Goal: Communication & Community: Ask a question

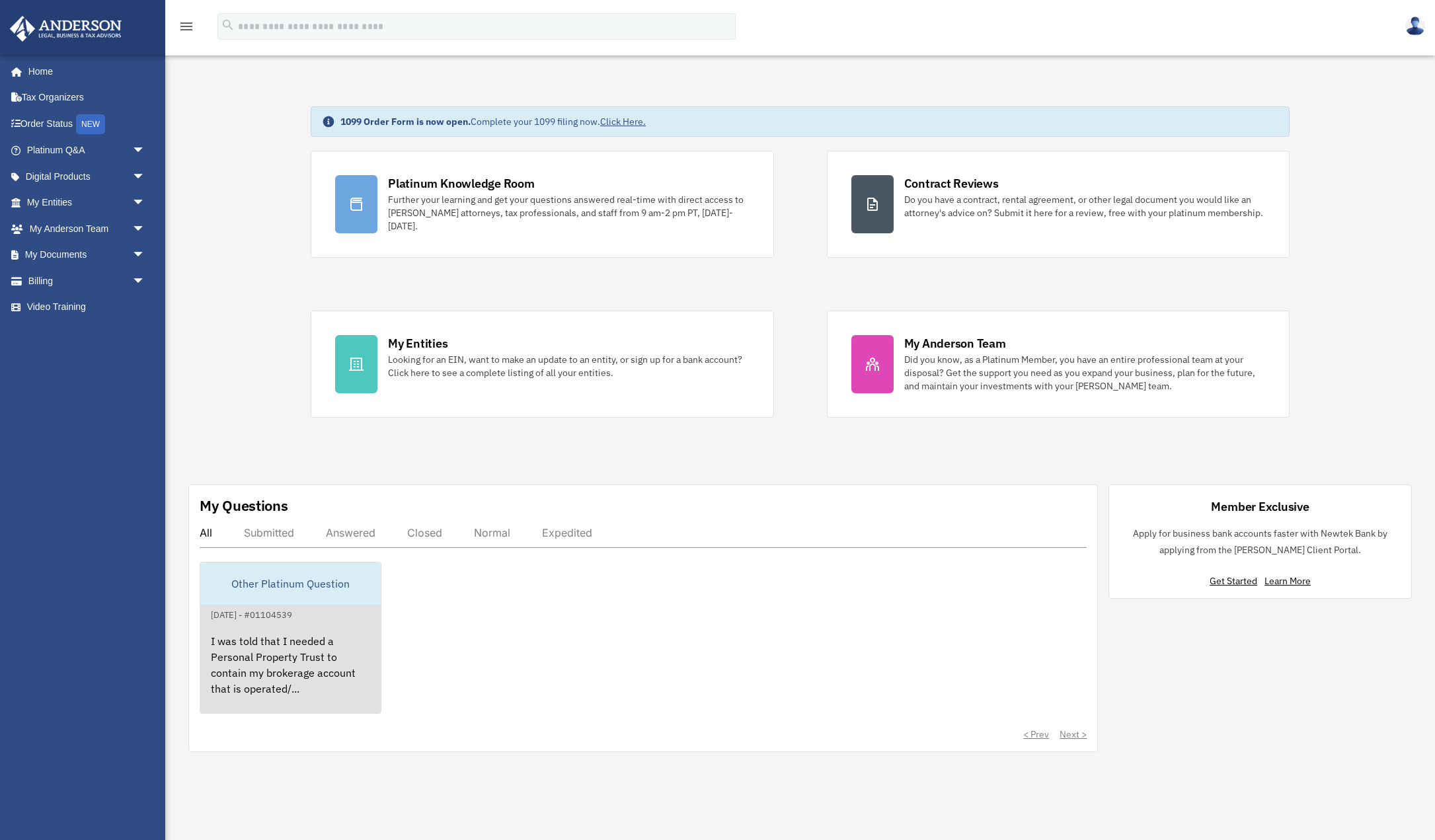
click at [291, 630] on div "I was told that I needed a Personal Property Trust to contain my brokerage acco…" at bounding box center [290, 674] width 181 height 103
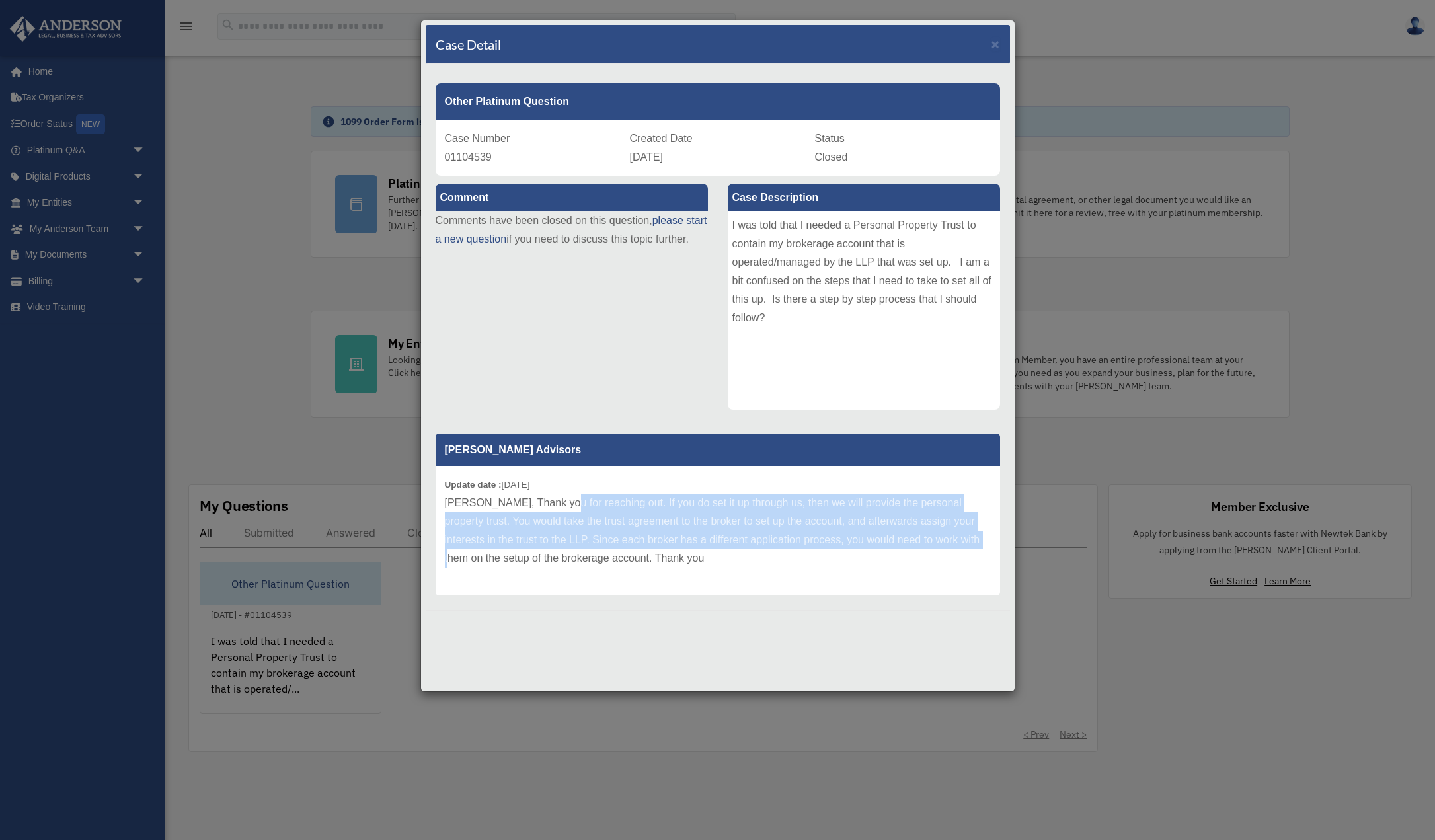
drag, startPoint x: 559, startPoint y: 508, endPoint x: 951, endPoint y: 536, distance: 393.0
click at [951, 536] on p "Helizabeth, Thank you for reaching out. If you do set it up through us, then we…" at bounding box center [718, 530] width 546 height 74
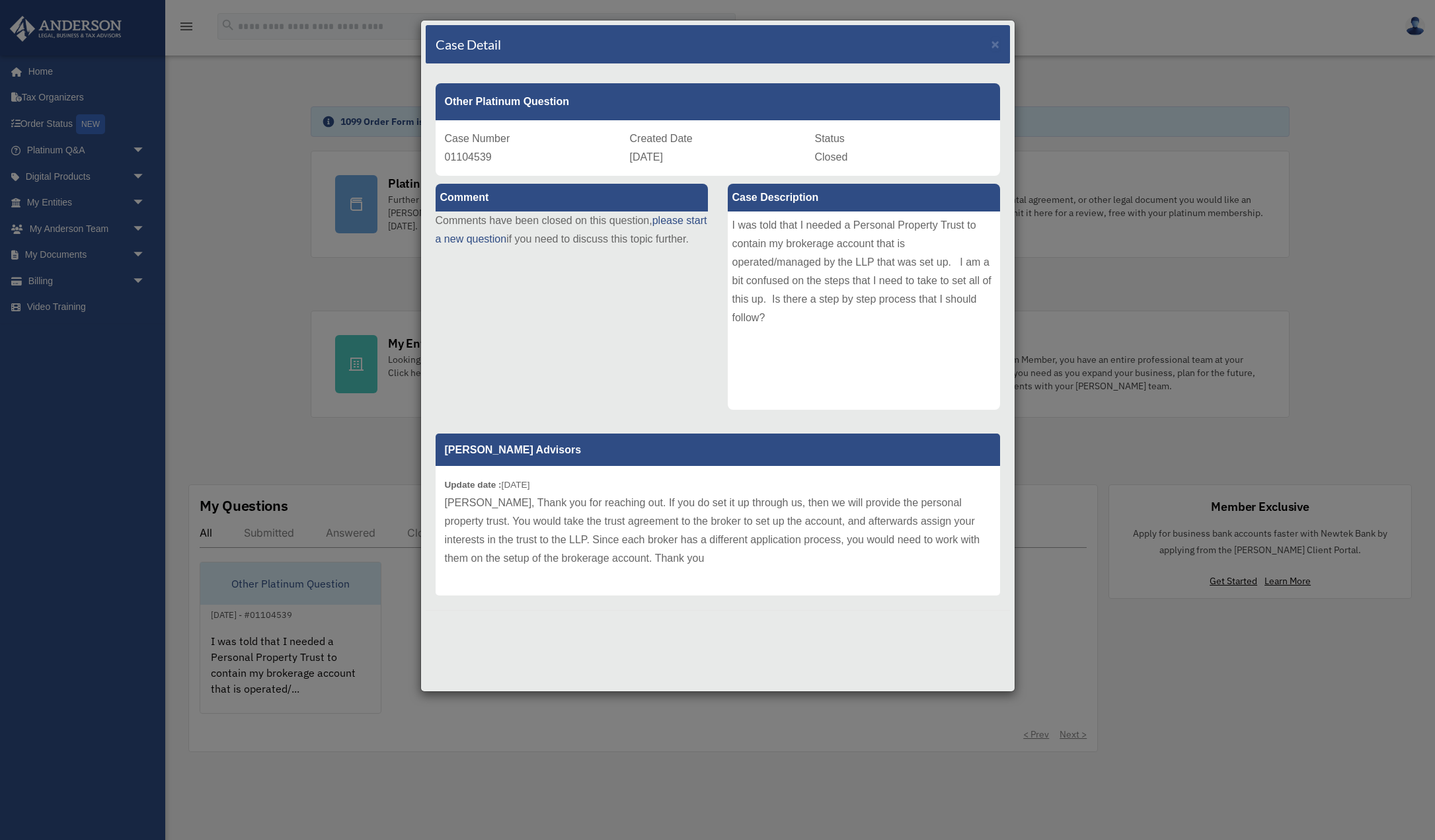
click at [736, 622] on div at bounding box center [718, 620] width 585 height 21
click at [578, 400] on div "Comment Comments have been closed on this question, please start a new question…" at bounding box center [718, 388] width 585 height 425
click at [994, 42] on span "×" at bounding box center [996, 44] width 8 height 15
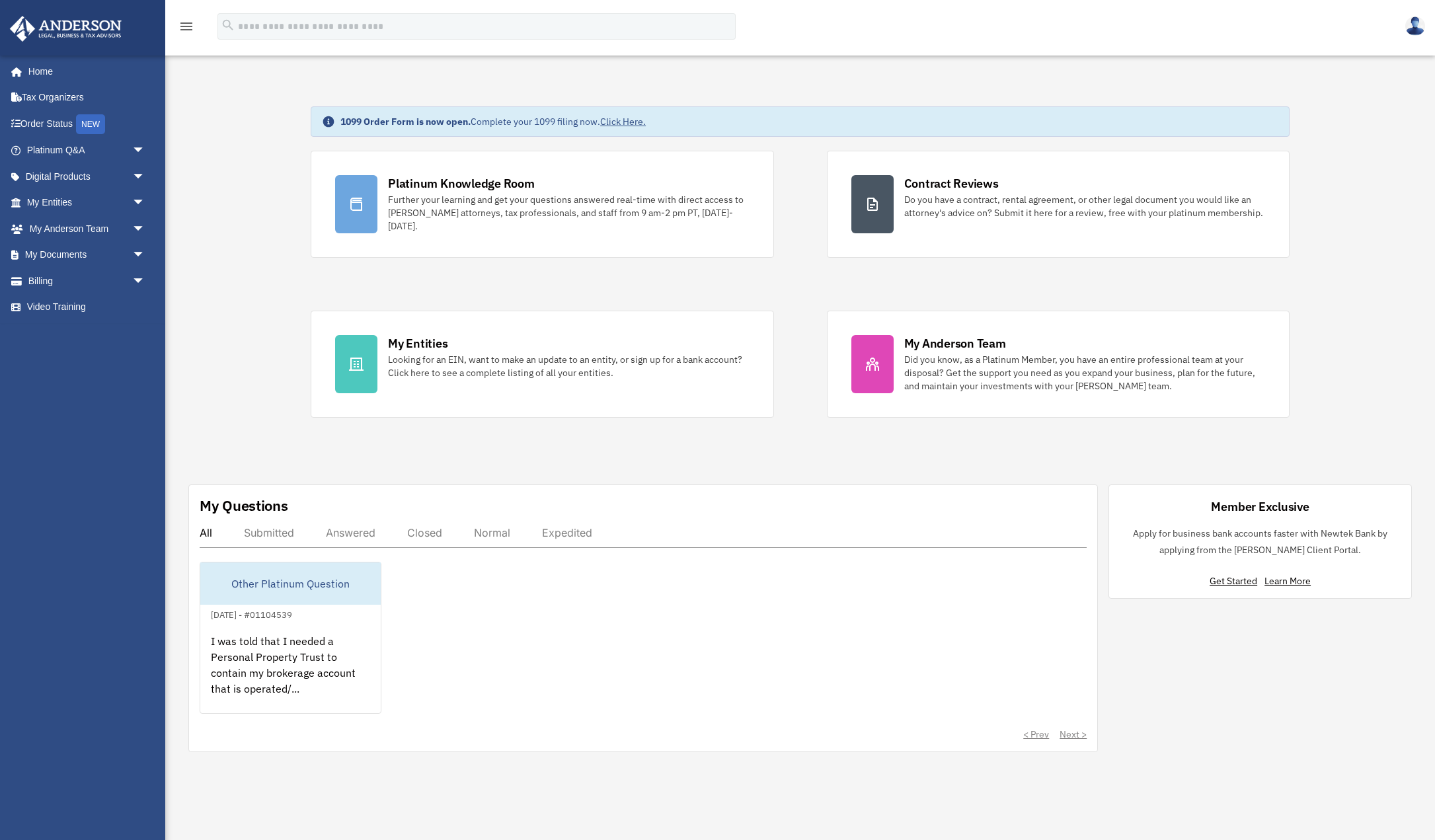
click at [454, 599] on div "Other Platinum Question September 9, 2025 - #01104539 I was told that I needed …" at bounding box center [643, 638] width 887 height 152
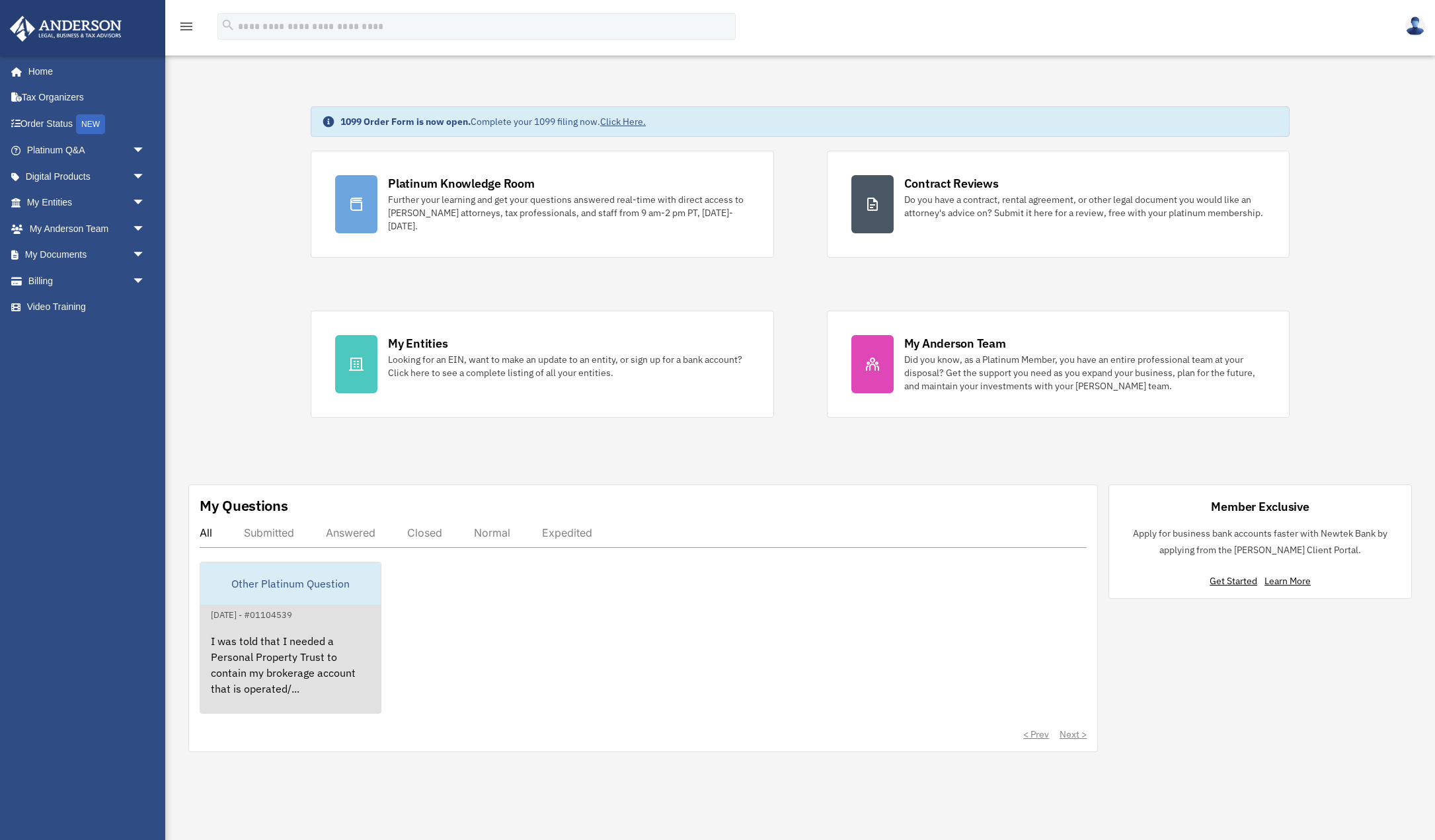
click at [328, 581] on div "Other Platinum Question" at bounding box center [290, 583] width 181 height 42
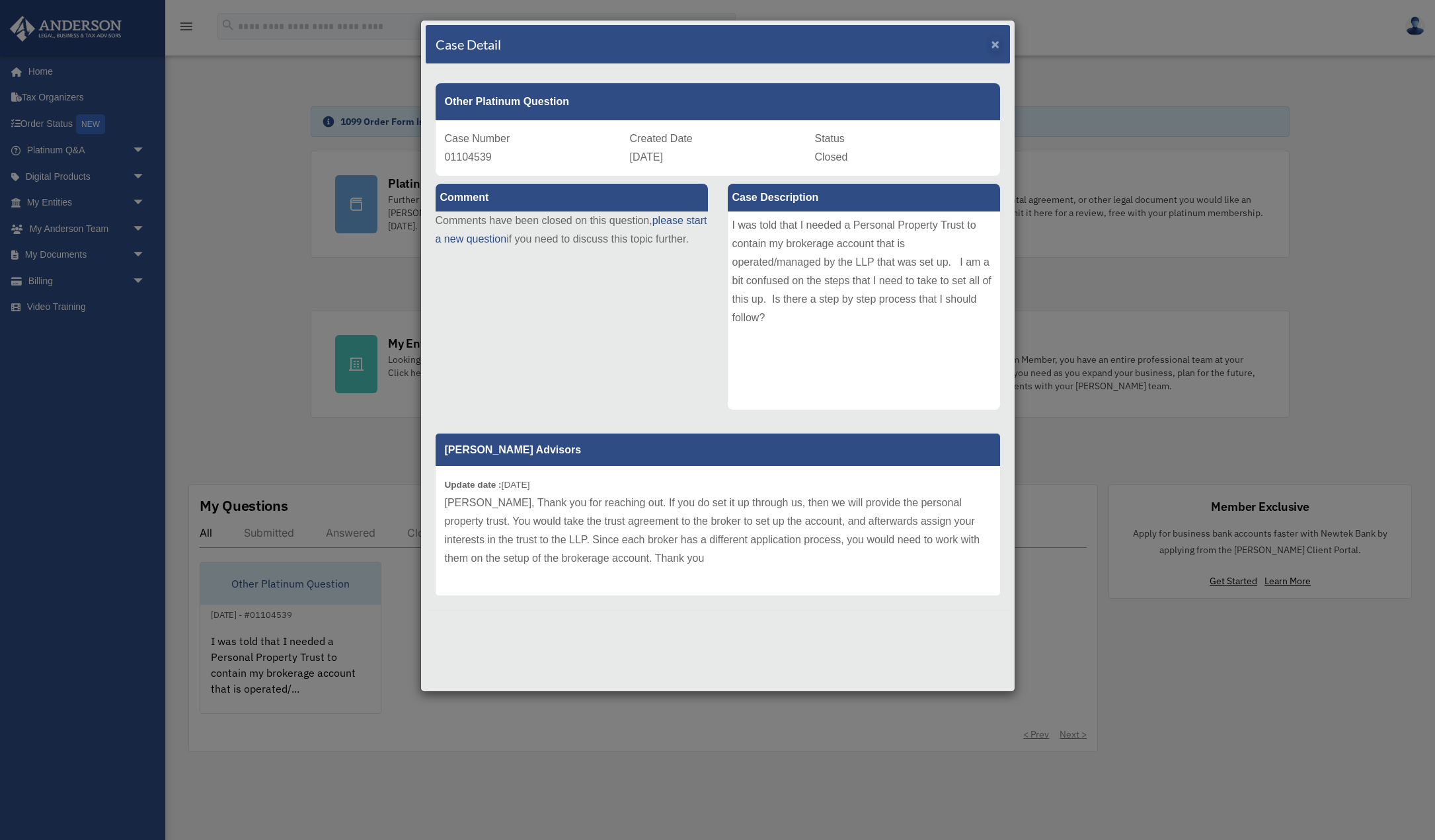
click at [992, 45] on div "Case Detail ×" at bounding box center [718, 44] width 585 height 39
click at [999, 41] on span "×" at bounding box center [996, 44] width 8 height 15
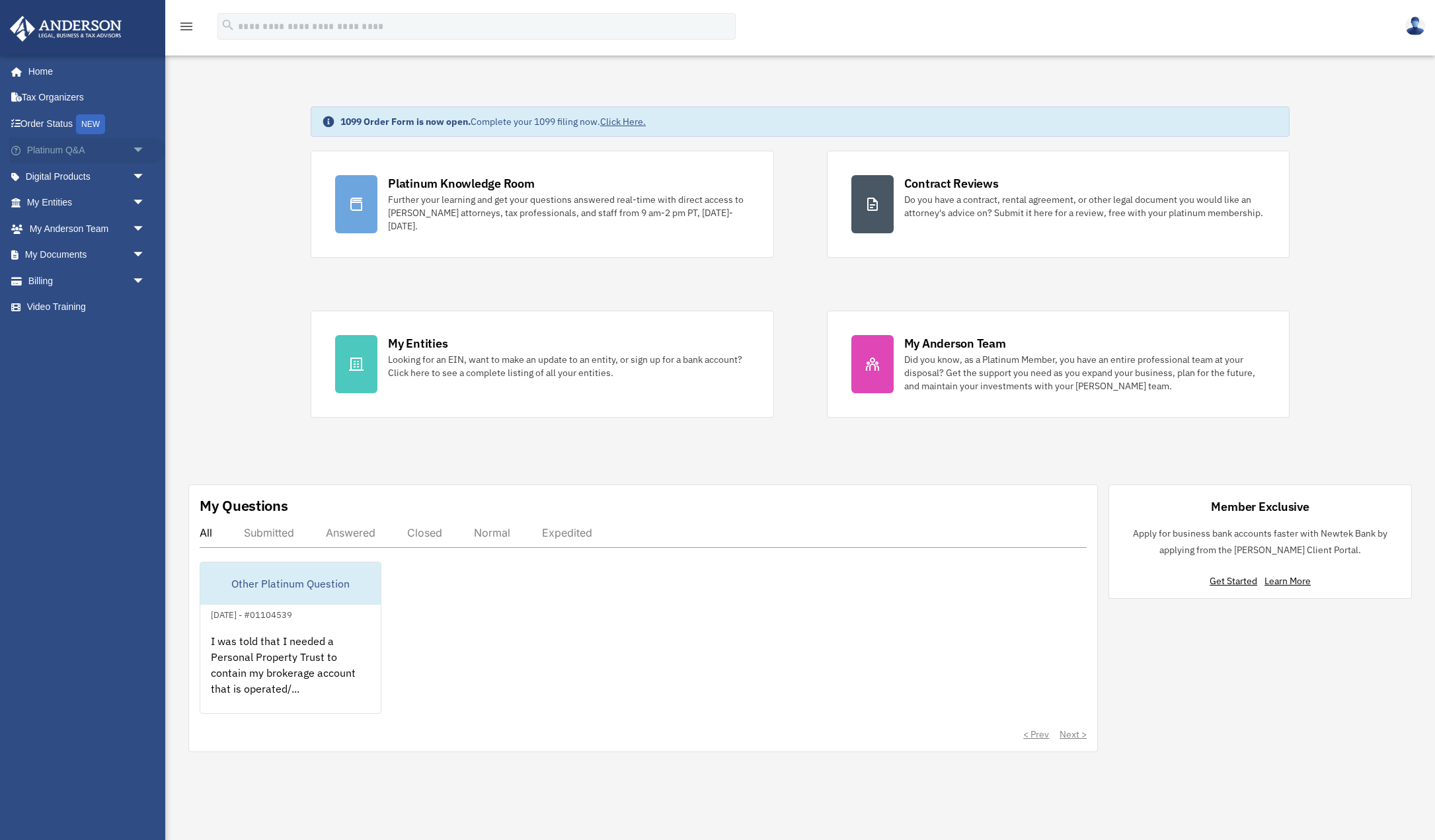
click at [134, 149] on span "arrow_drop_down" at bounding box center [146, 151] width 27 height 27
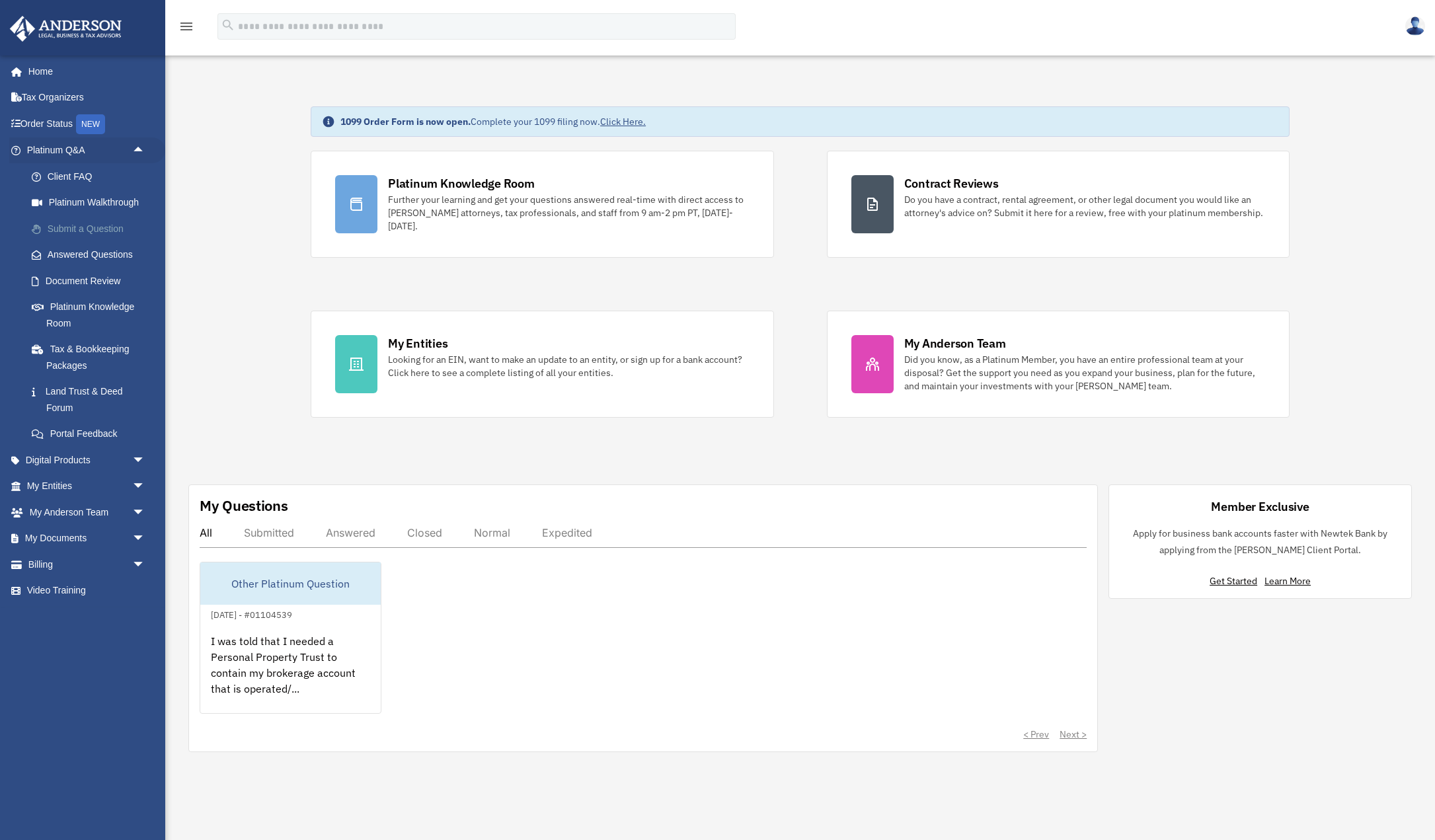
click at [107, 224] on link "Submit a Question" at bounding box center [92, 229] width 147 height 27
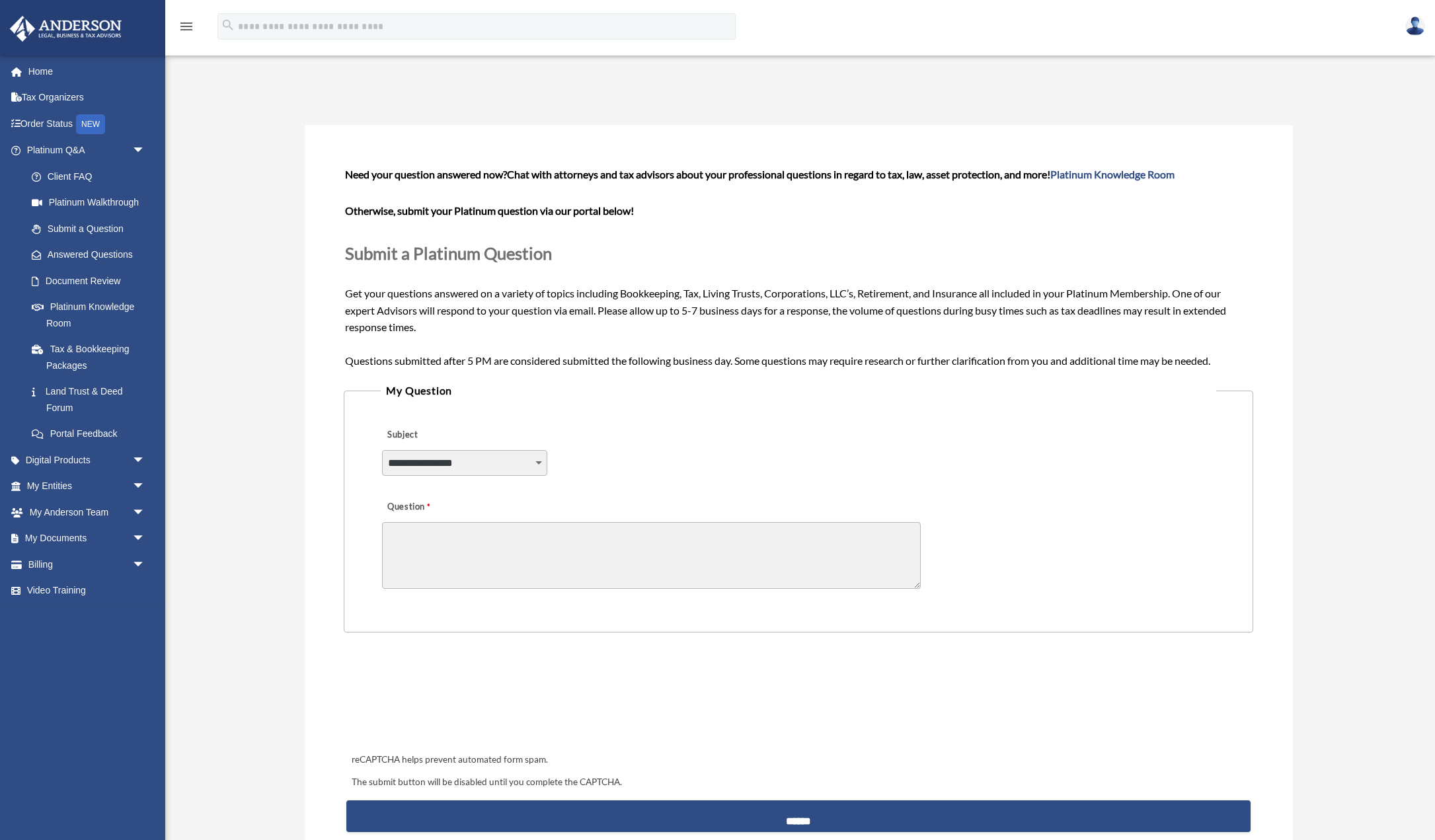
click at [382, 450] on select "**********" at bounding box center [465, 462] width 165 height 25
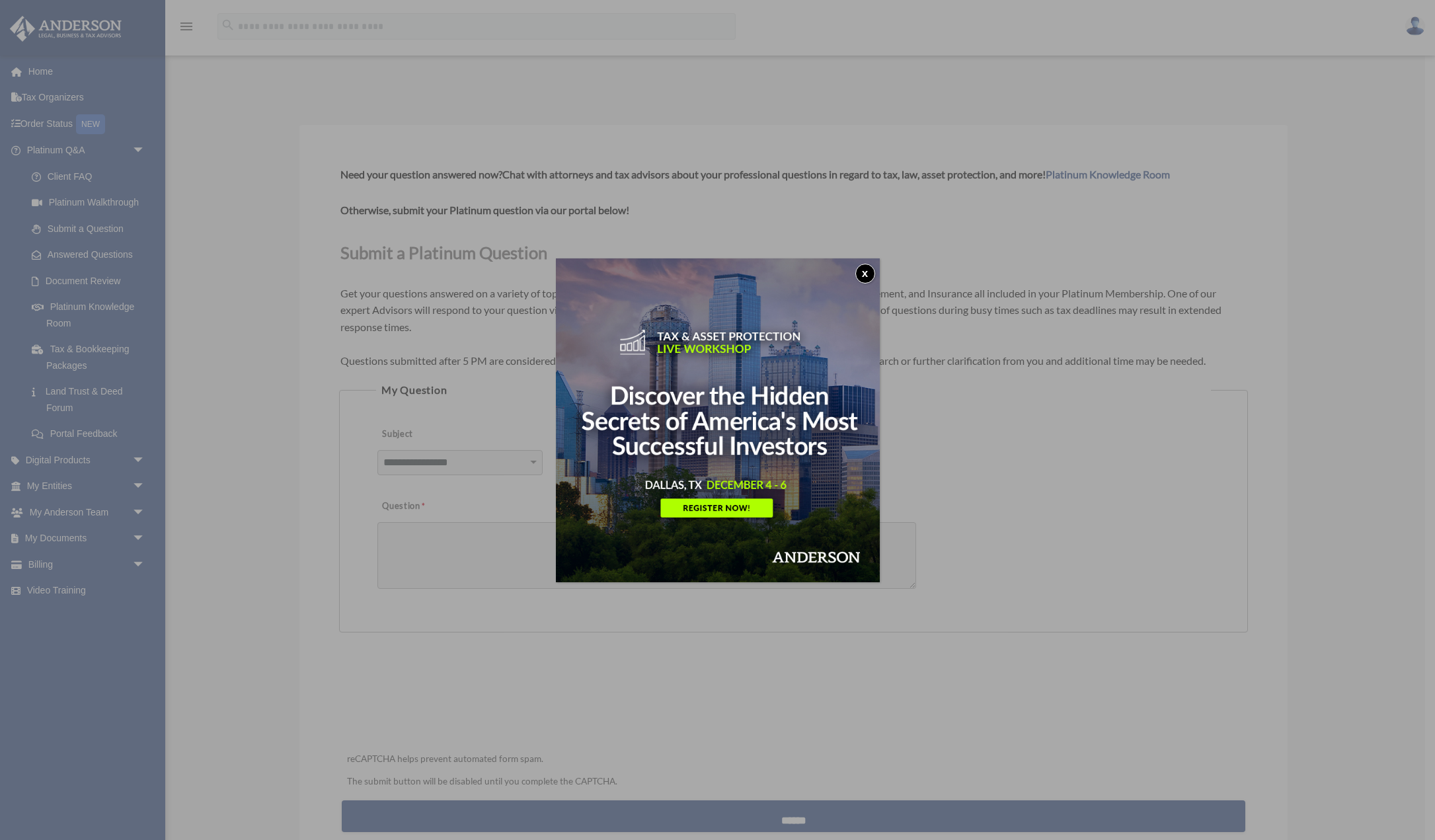
click at [518, 460] on div "x" at bounding box center [717, 420] width 1435 height 840
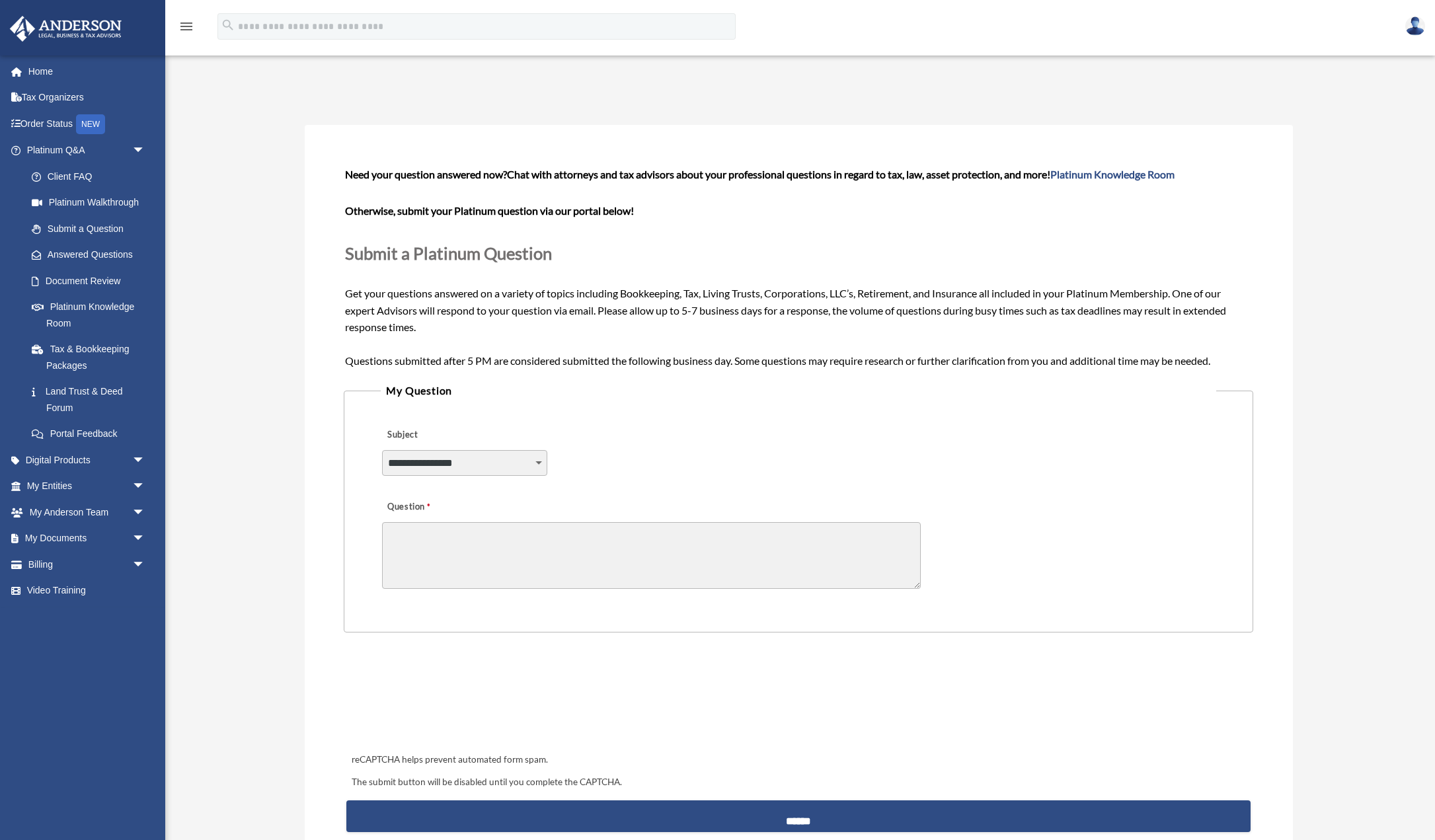
click at [382, 450] on select "**********" at bounding box center [465, 462] width 165 height 25
select select "******"
click option "**********" at bounding box center [0, 0] width 0 height 0
click at [458, 549] on textarea "Question" at bounding box center [651, 555] width 539 height 67
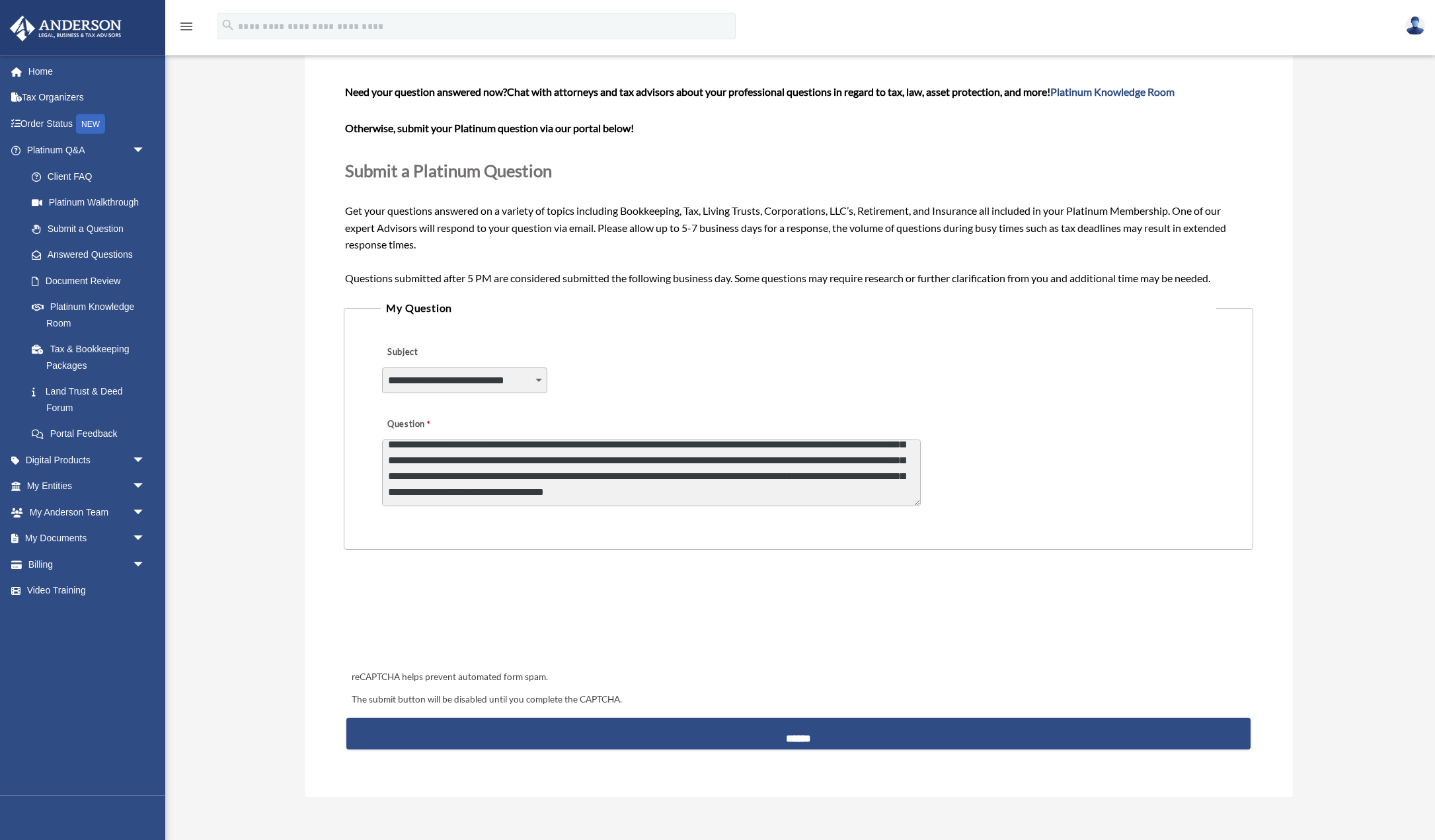
scroll to position [135, 0]
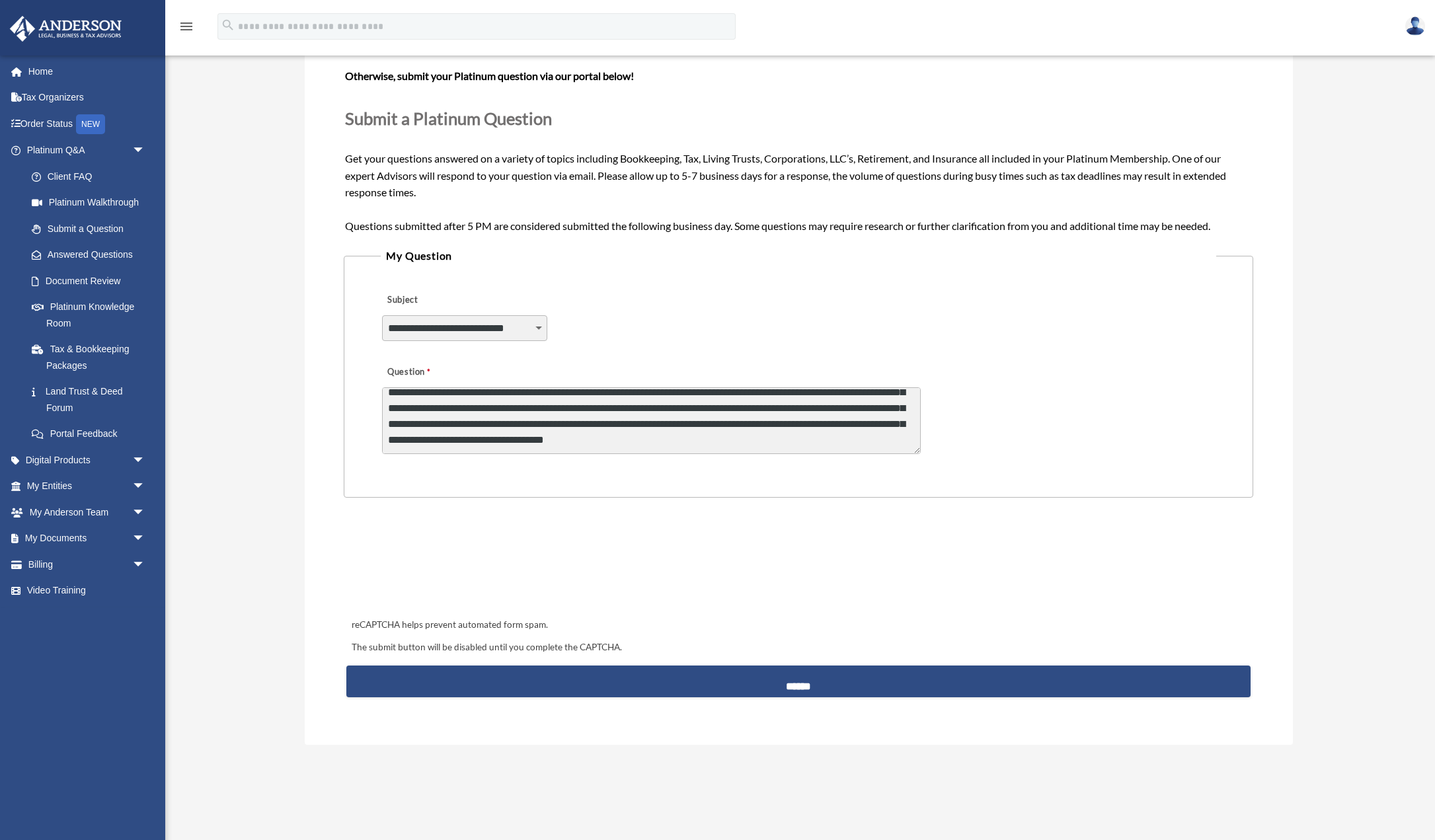
type textarea "**********"
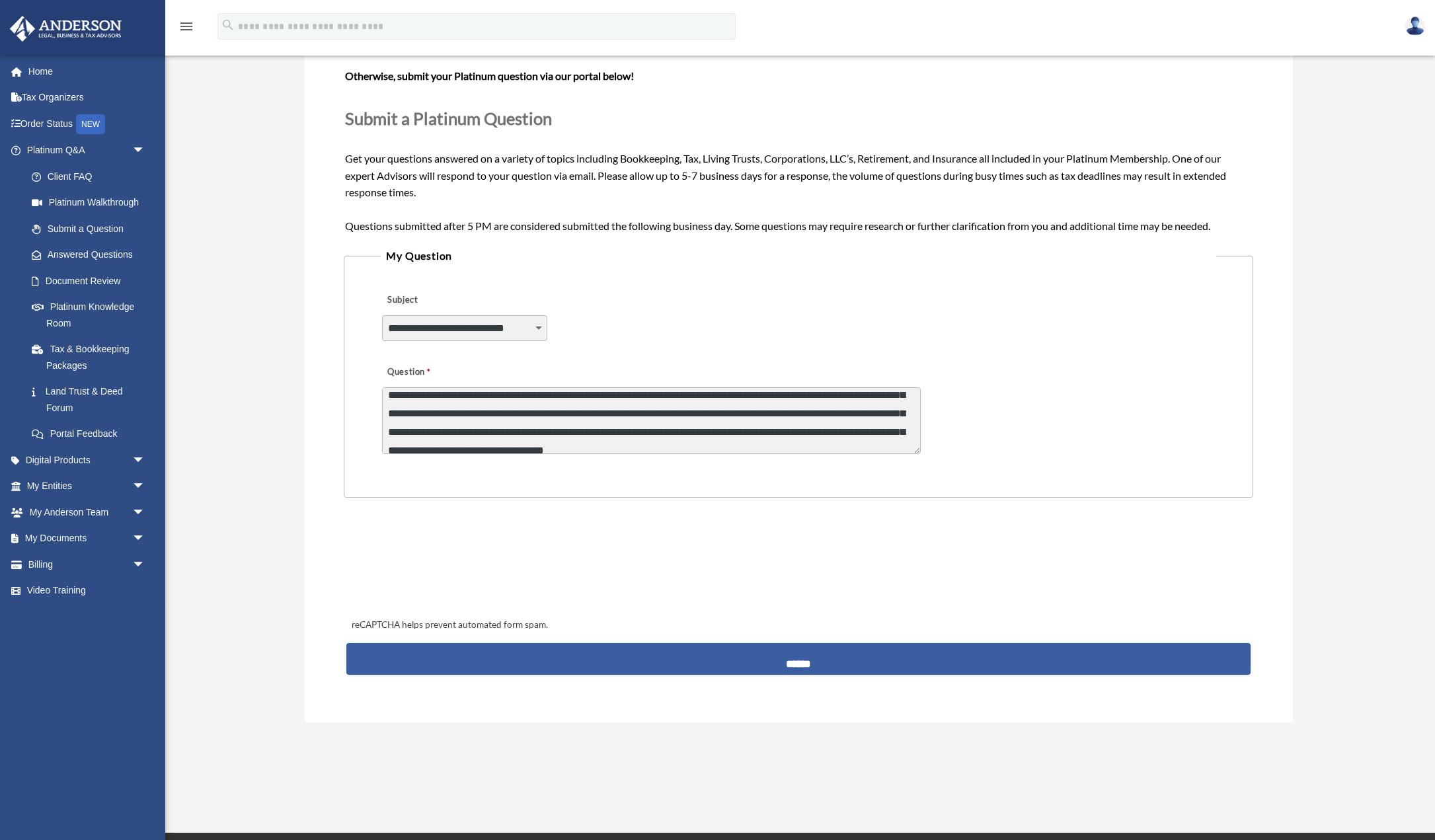
click at [809, 667] on input "******" at bounding box center [798, 659] width 904 height 32
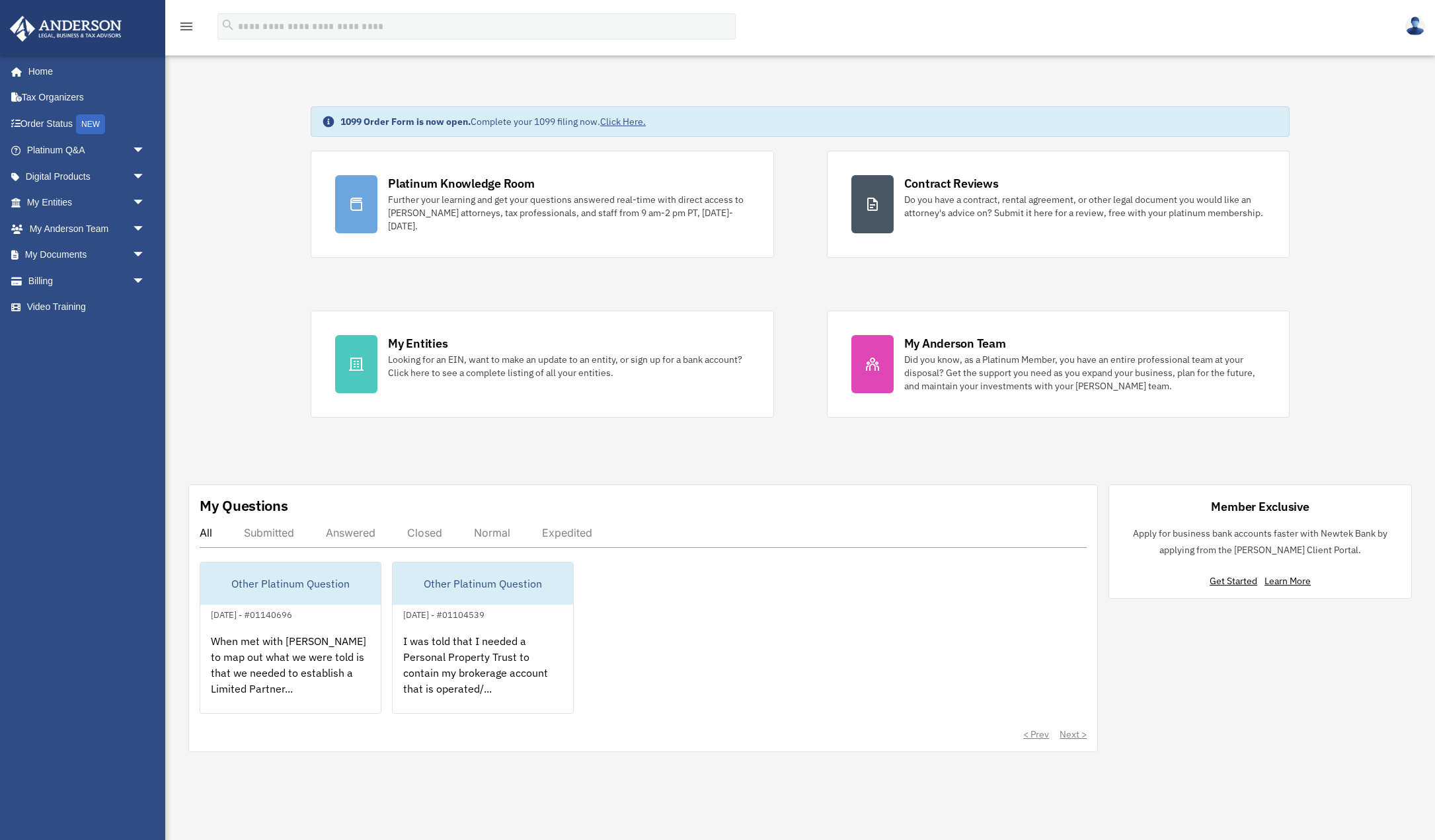
click at [266, 448] on div "1099 Order Form is now open. Complete your 1099 filing now. Click Here. Platinu…" at bounding box center [800, 429] width 1289 height 712
click at [136, 254] on span "arrow_drop_down" at bounding box center [146, 255] width 27 height 27
click at [210, 271] on div "1099 Order Form is now open. Complete your 1099 filing now. Click Here. Platinu…" at bounding box center [800, 429] width 1289 height 712
click at [206, 320] on div "1099 Order Form is now open. Complete your 1099 filing now. Click Here. Platinu…" at bounding box center [800, 429] width 1289 height 712
click at [366, 534] on div "Answered" at bounding box center [351, 533] width 50 height 13
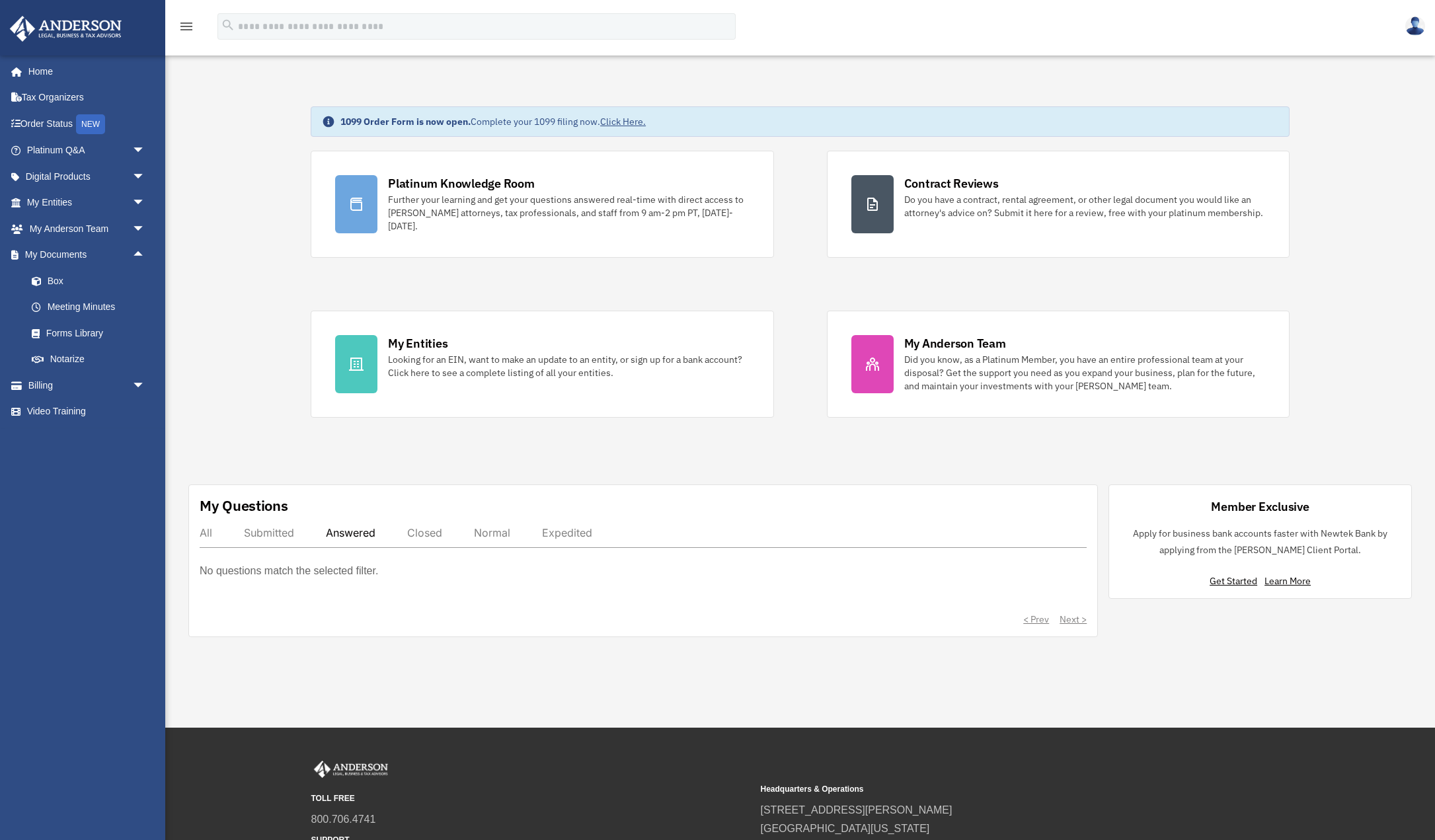
click at [259, 529] on div "Submitted" at bounding box center [269, 533] width 50 height 13
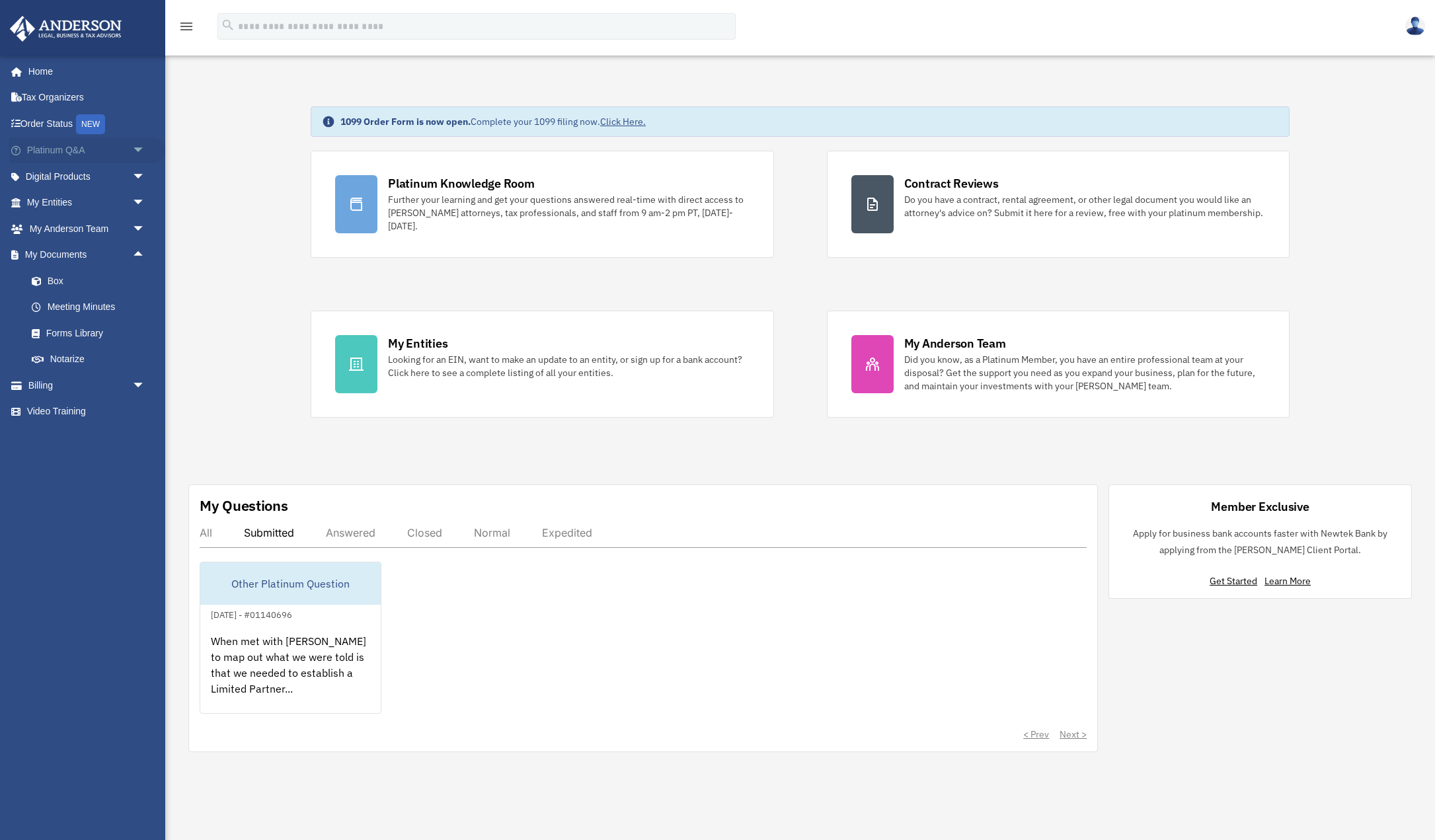
click at [125, 147] on link "Platinum Q&A arrow_drop_down" at bounding box center [87, 151] width 156 height 27
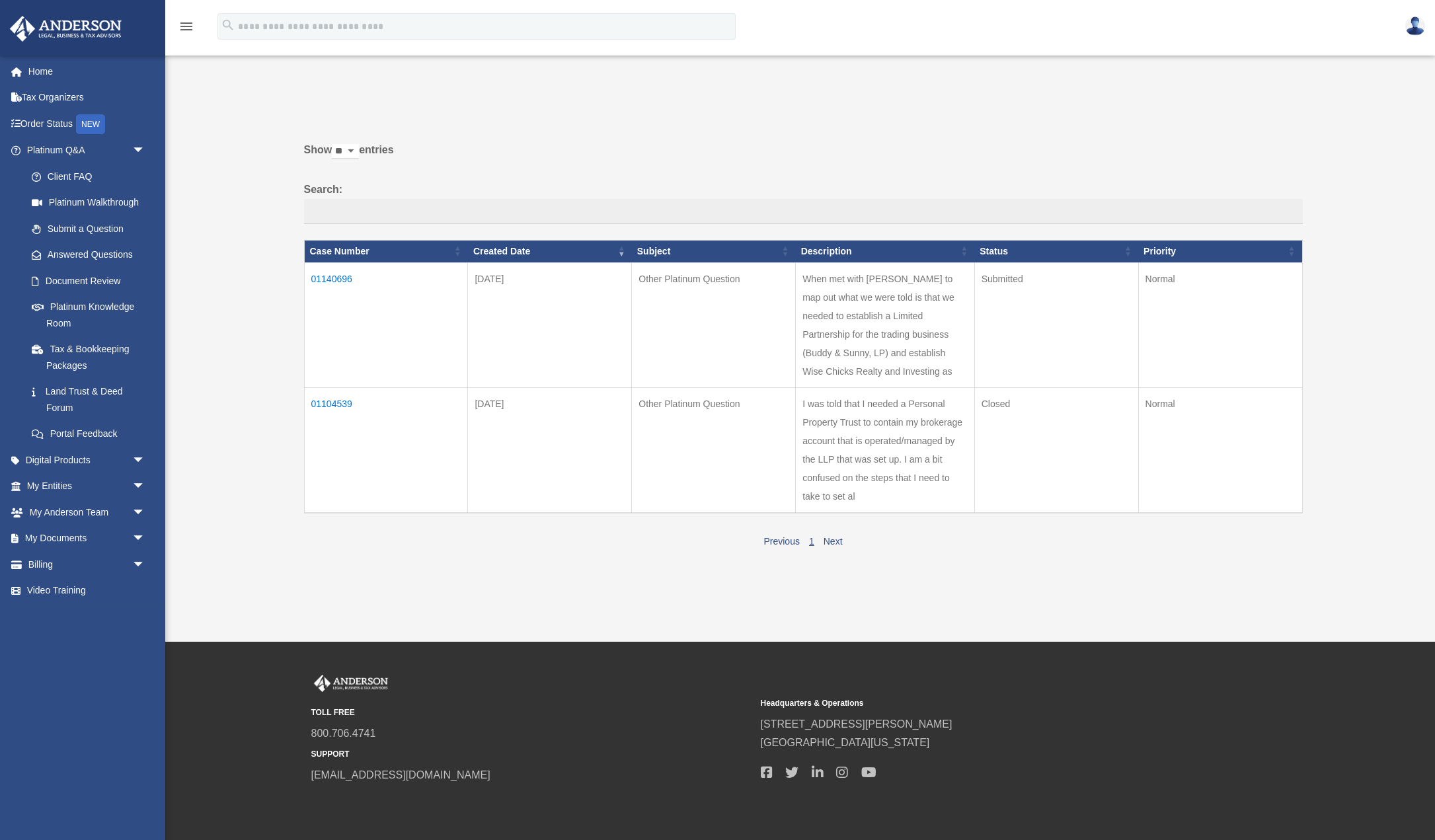
click at [244, 399] on div "Past Questions & Answers helypcostello@att.net Sign Out helypcostello@att.net H…" at bounding box center [717, 321] width 1435 height 527
click at [97, 302] on link "Platinum Knowledge Room" at bounding box center [92, 315] width 147 height 42
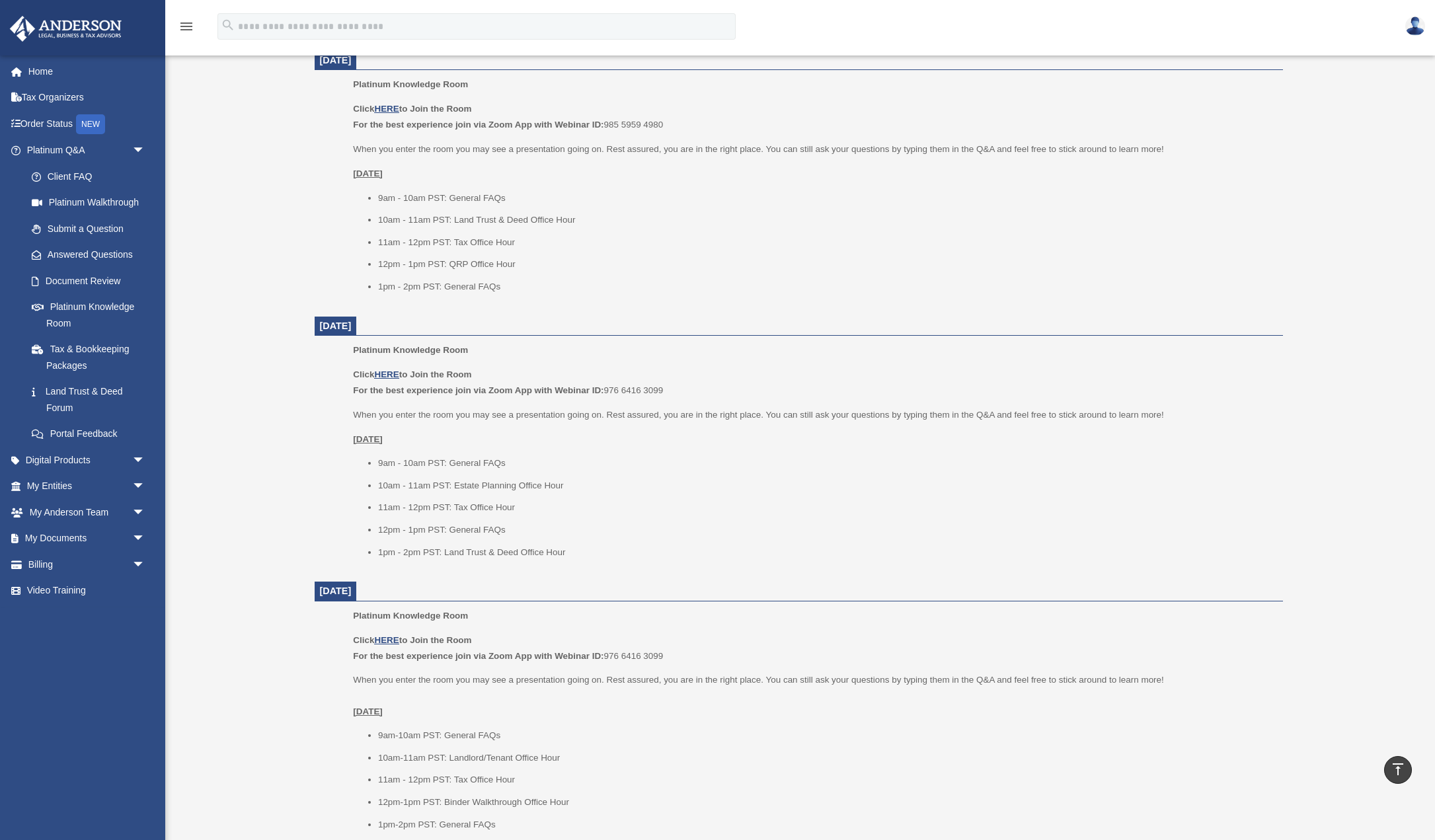
scroll to position [674, 0]
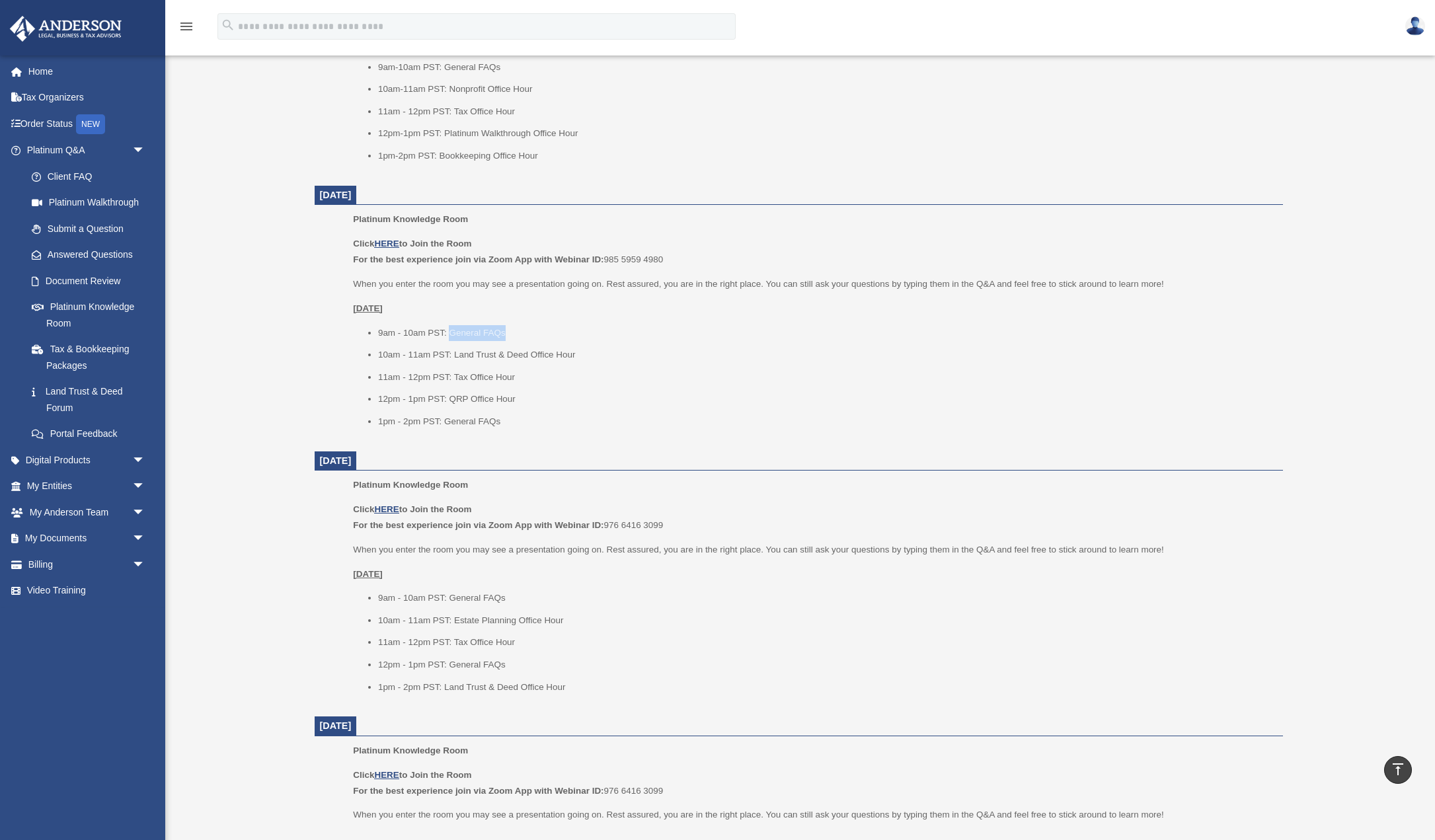
drag, startPoint x: 452, startPoint y: 331, endPoint x: 521, endPoint y: 331, distance: 69.0
click at [521, 331] on li "9am - 10am PST: General FAQs" at bounding box center [825, 332] width 895 height 16
click at [612, 328] on li "9am - 10am PST: General FAQs" at bounding box center [825, 332] width 895 height 16
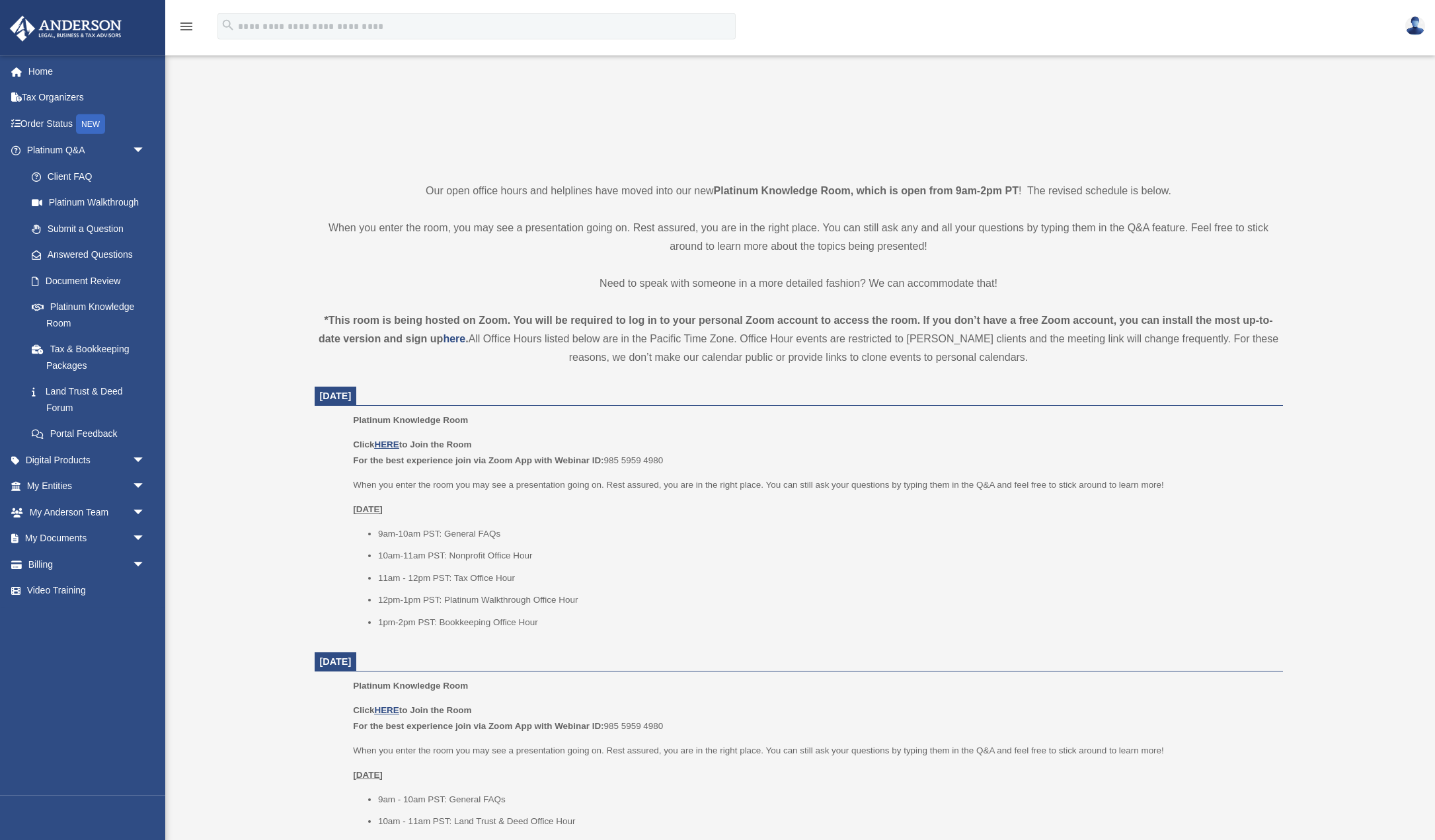
scroll to position [270, 0]
